Goal: Transaction & Acquisition: Obtain resource

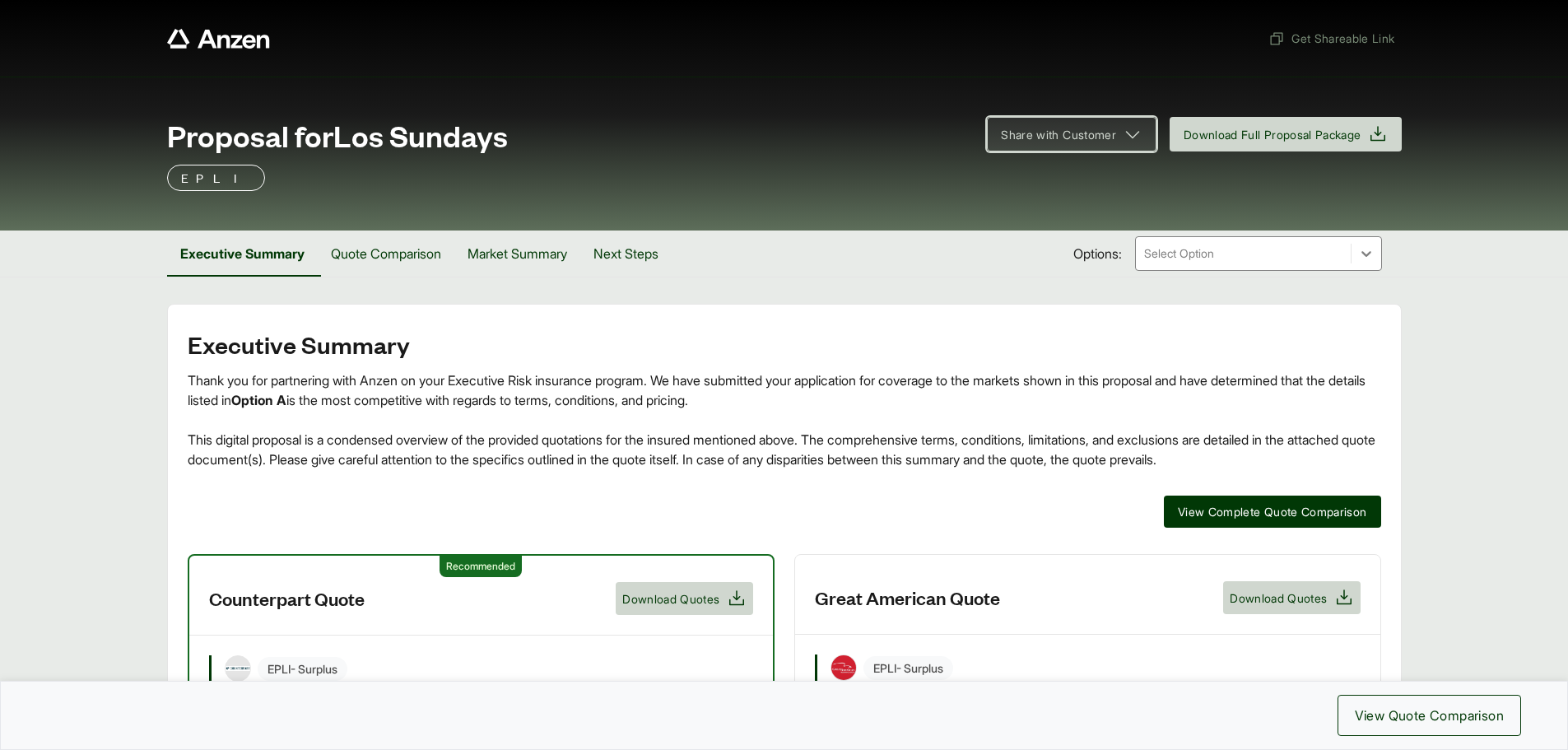
click at [1037, 129] on span "Share with Customer" at bounding box center [1058, 135] width 115 height 18
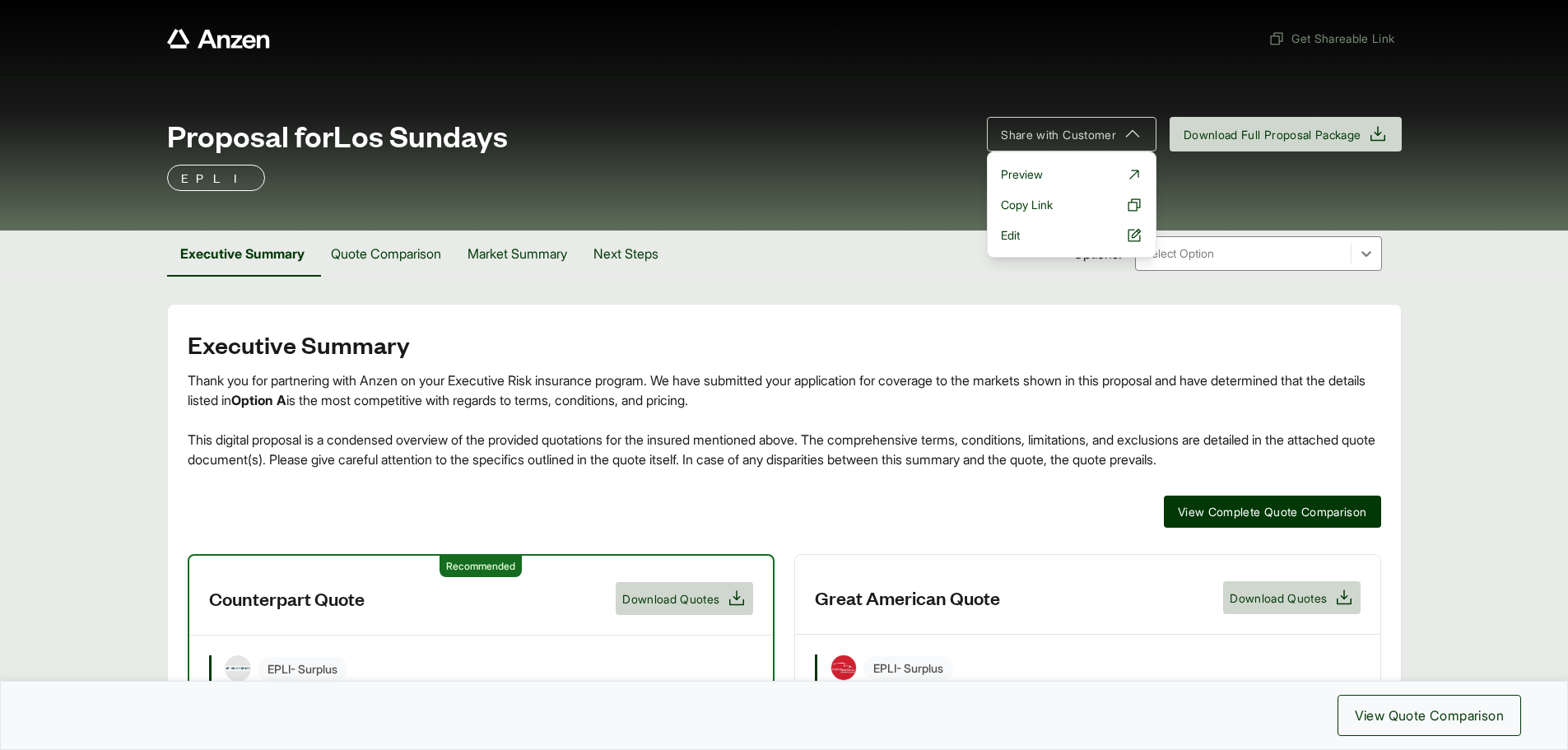
click at [1030, 371] on div "Thank you for partnering with Anzen on your Executive Risk insurance program. W…" at bounding box center [784, 420] width 1194 height 98
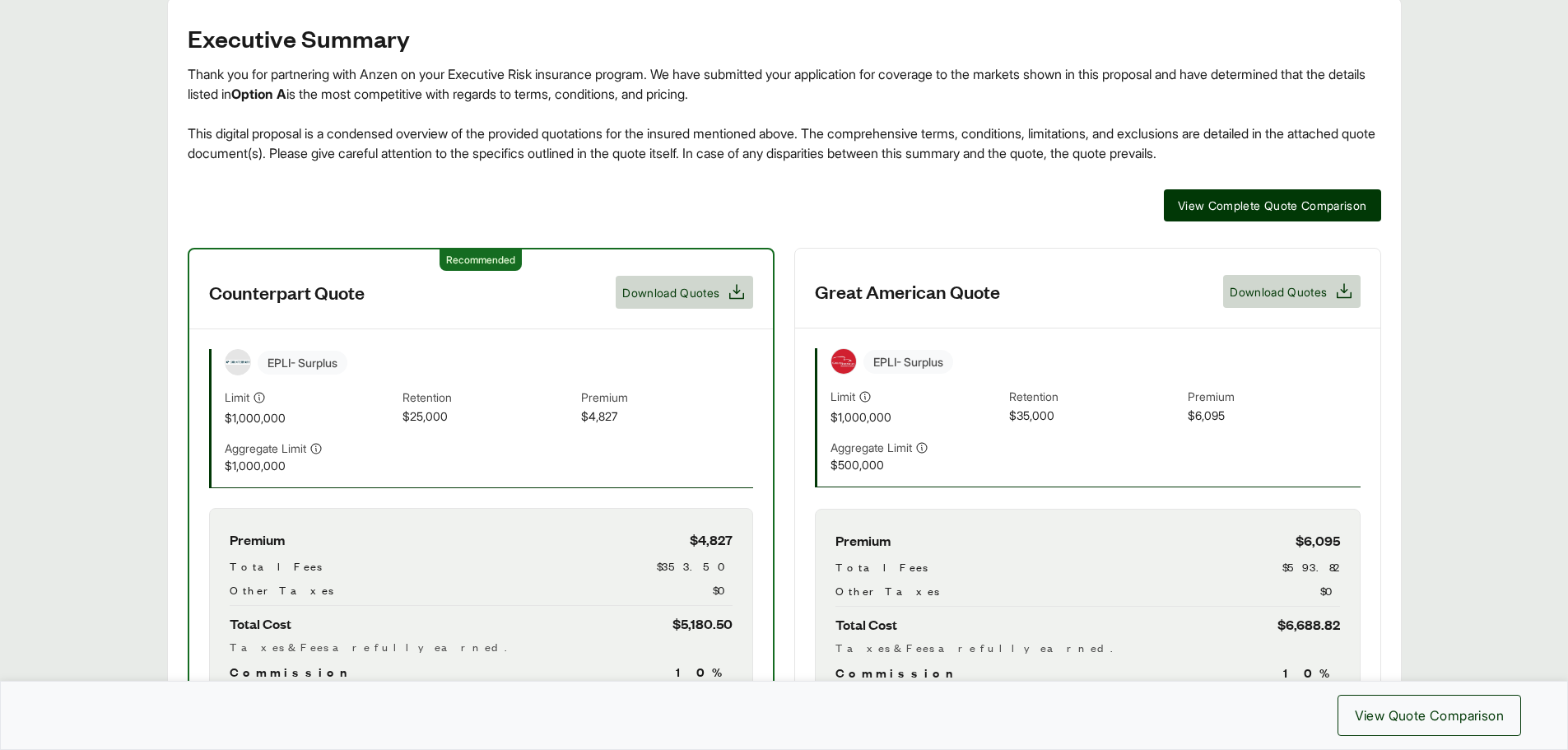
scroll to position [330, 0]
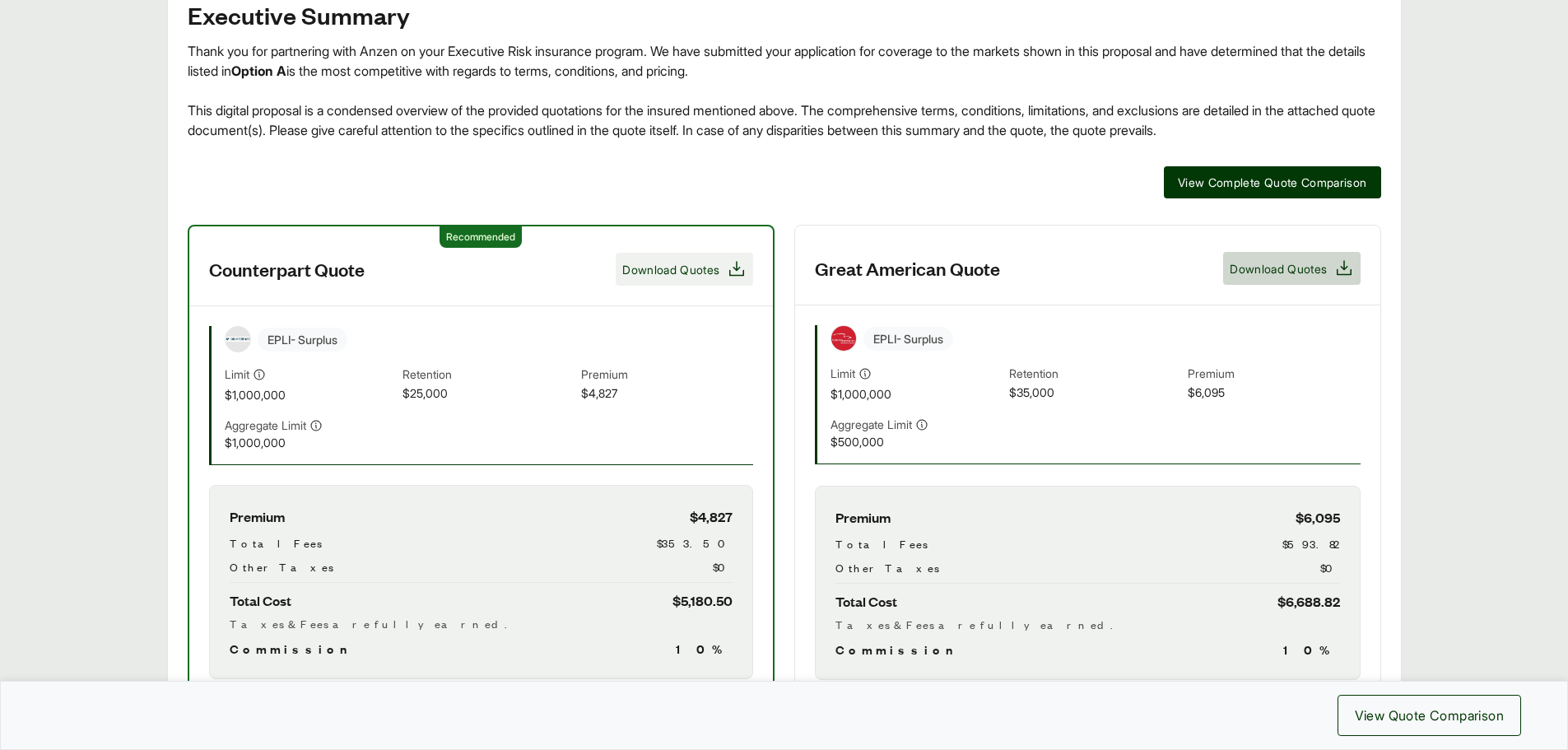
click at [683, 264] on span "Download Quotes" at bounding box center [670, 269] width 97 height 18
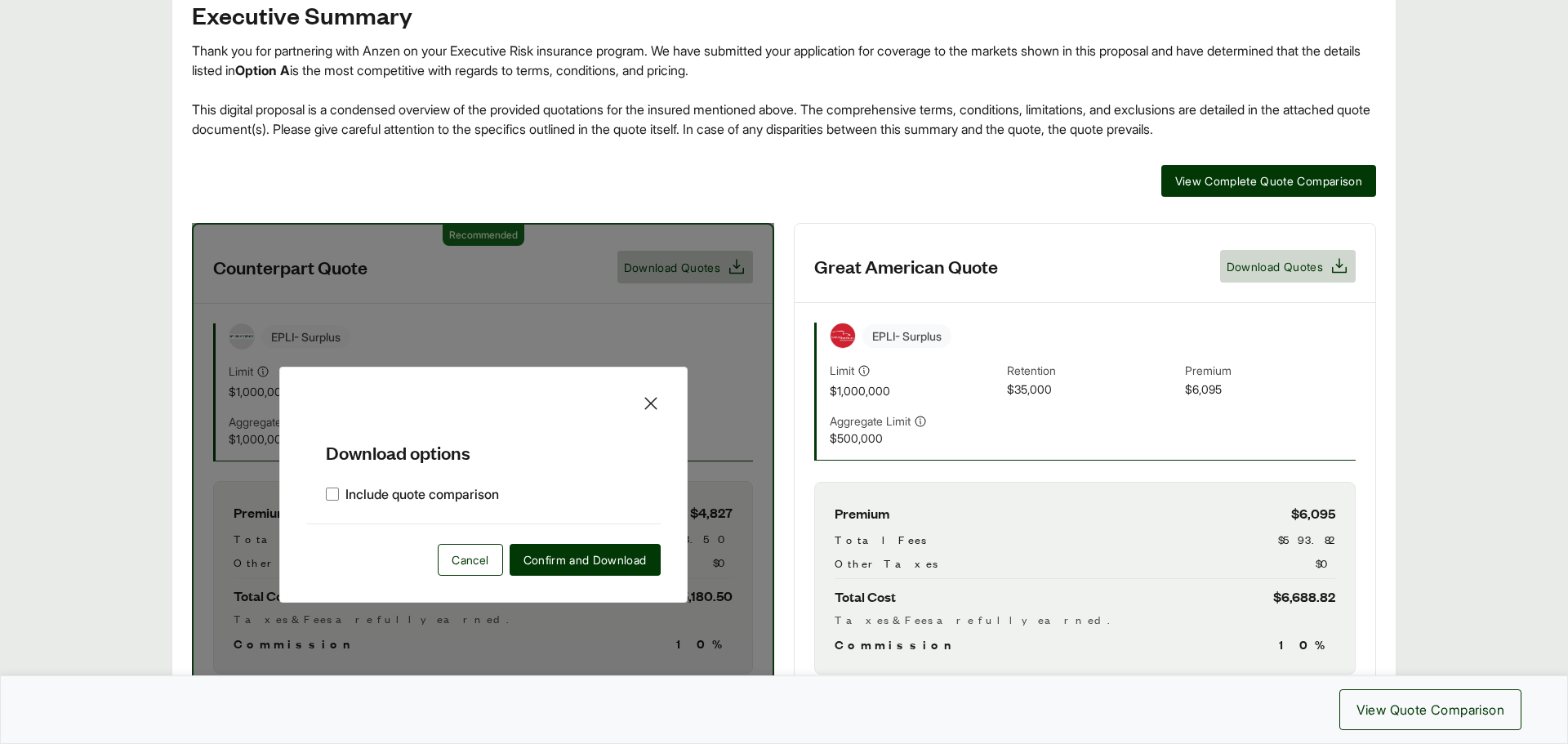
click at [649, 400] on icon at bounding box center [650, 402] width 19 height 19
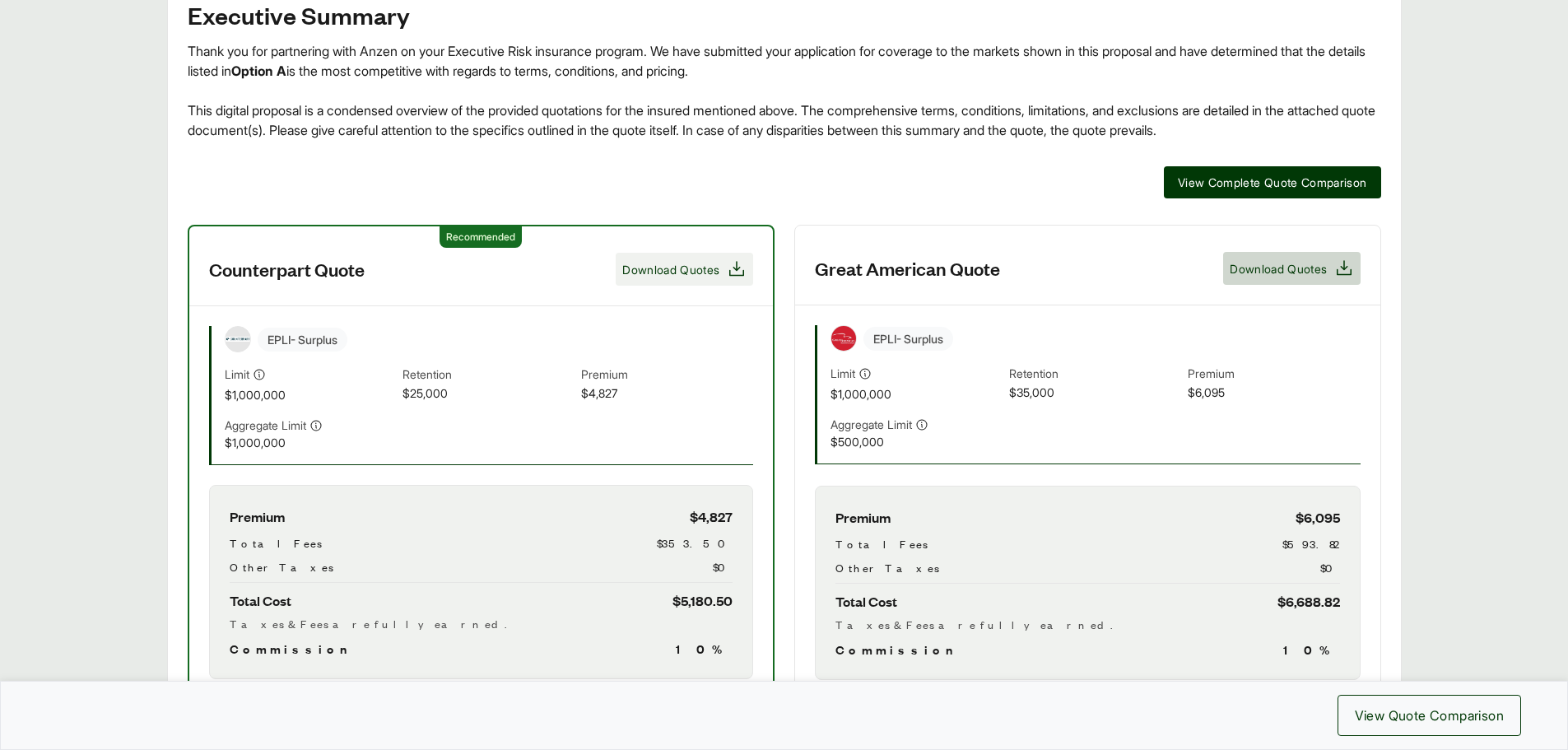
click at [703, 273] on span "Download Quotes" at bounding box center [670, 269] width 97 height 18
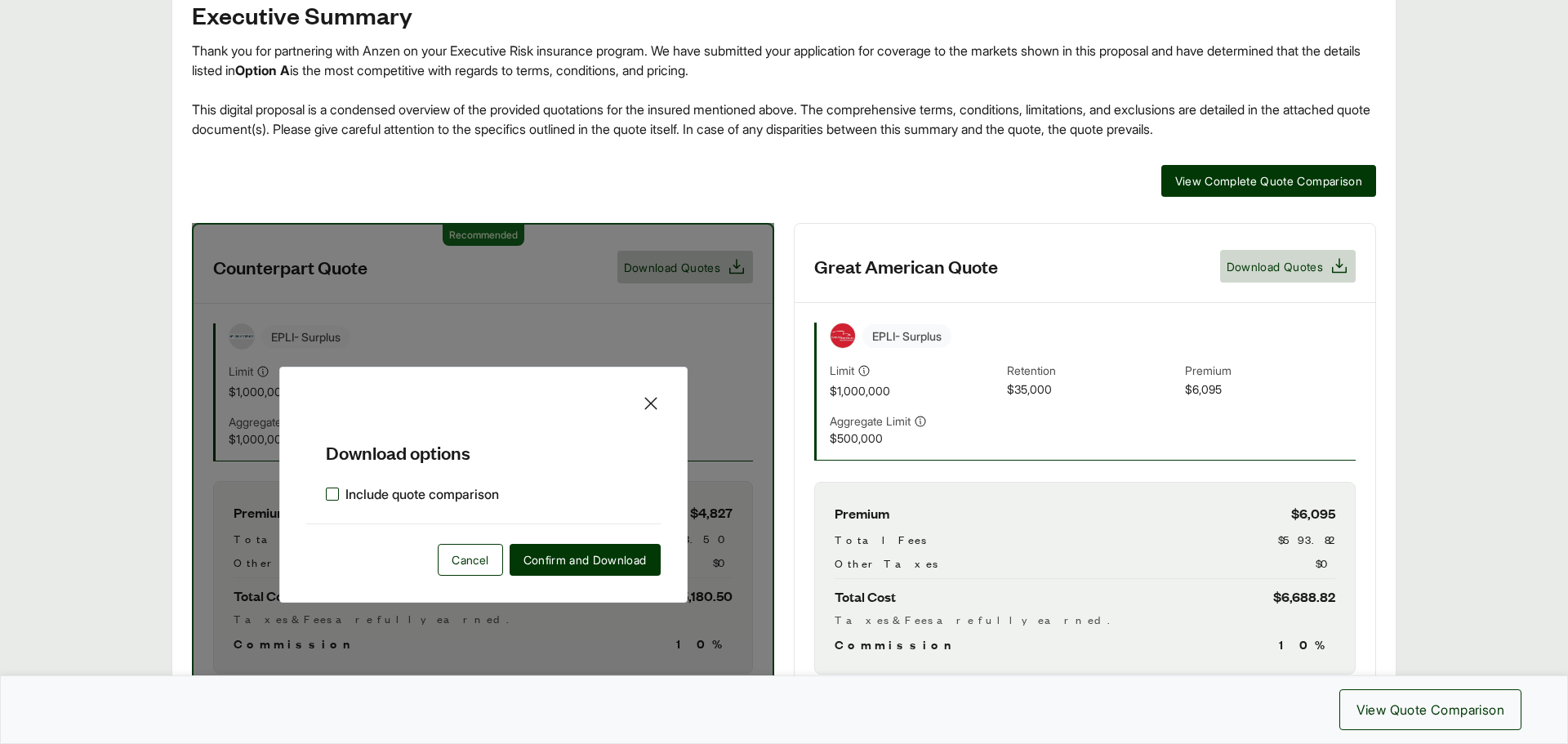
click at [332, 497] on label "Include quote comparison" at bounding box center [412, 494] width 173 height 19
click at [574, 564] on span "Confirm and Download" at bounding box center [585, 560] width 123 height 17
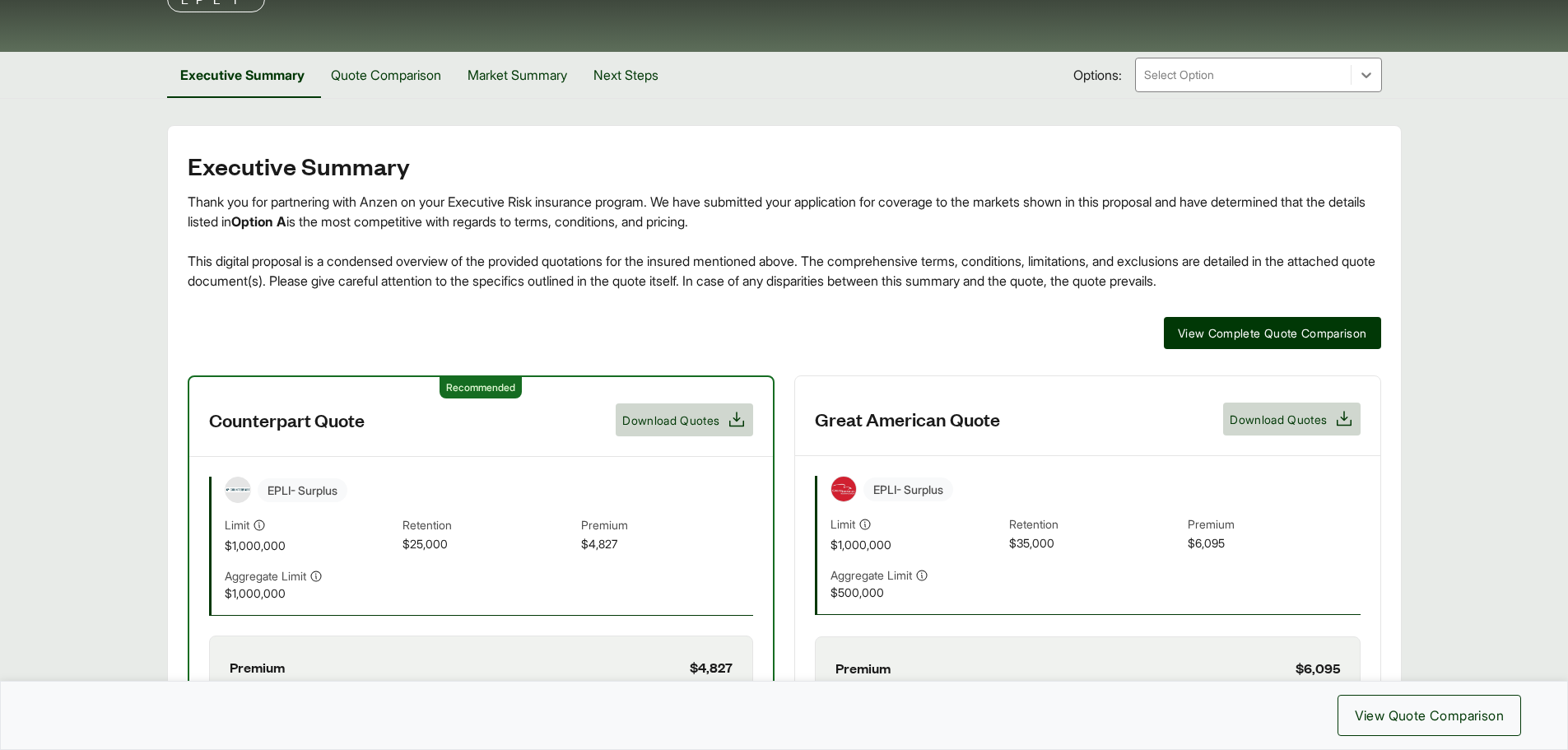
scroll to position [0, 0]
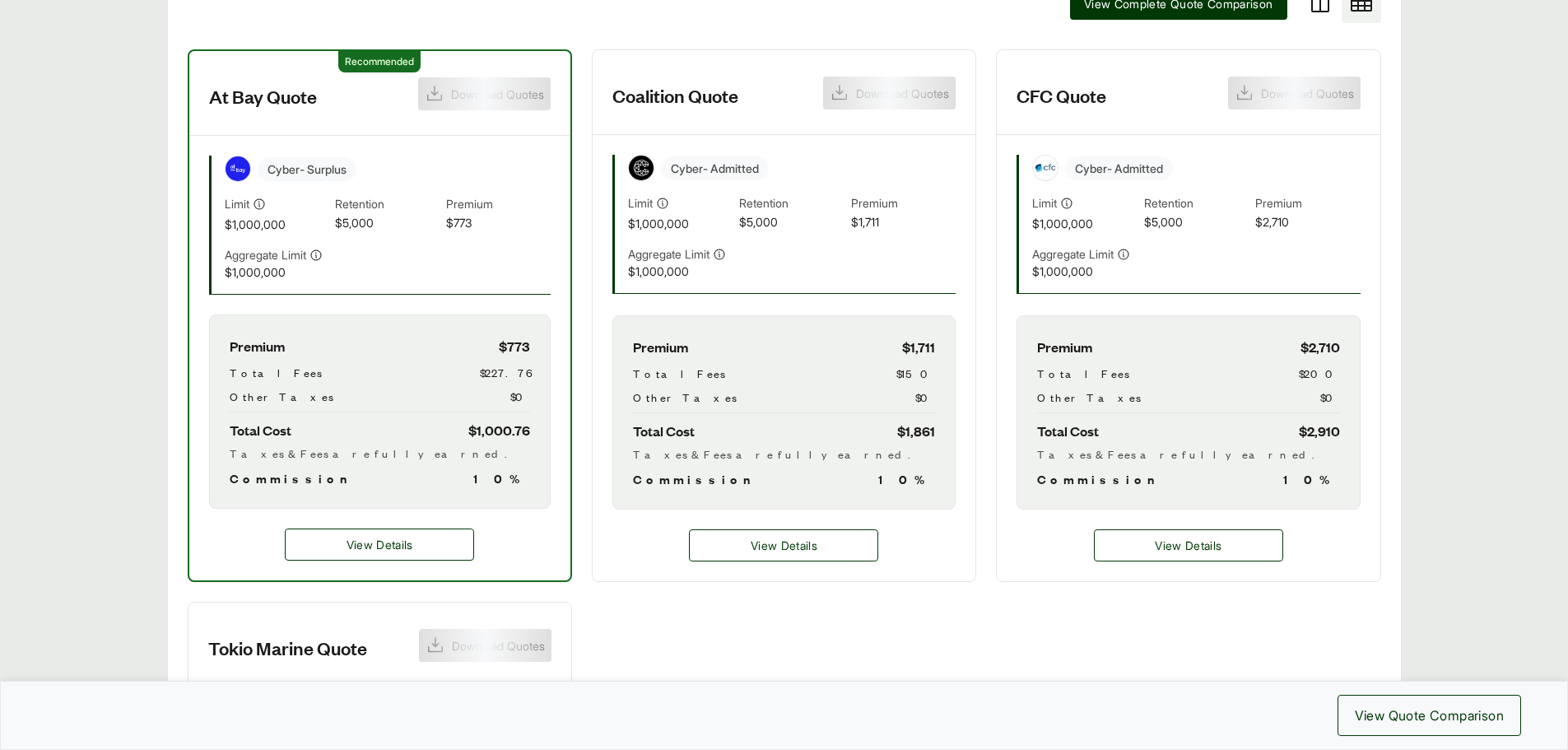
scroll to position [411, 0]
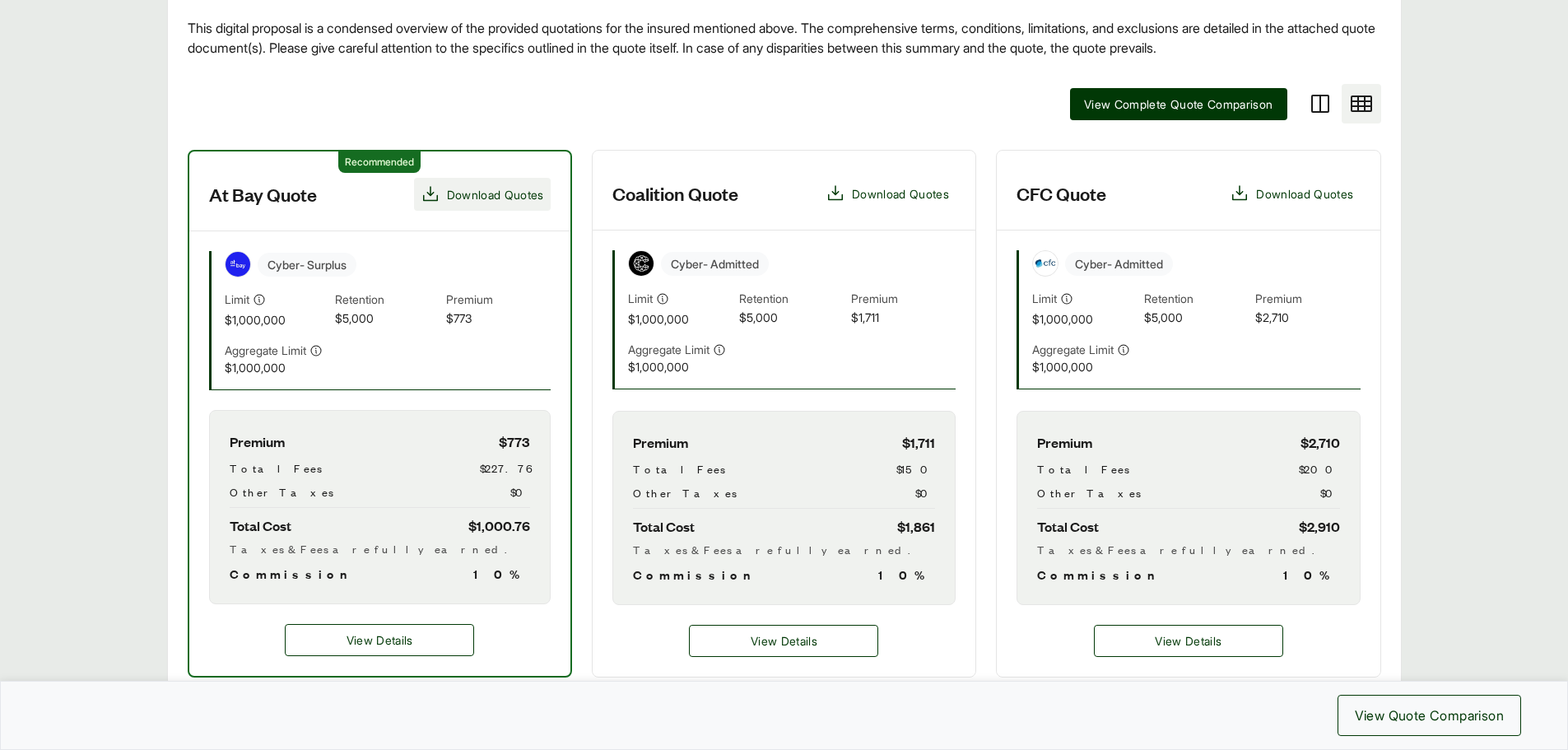
click at [511, 196] on span "Download Quotes" at bounding box center [496, 194] width 97 height 18
